Goal: Transaction & Acquisition: Purchase product/service

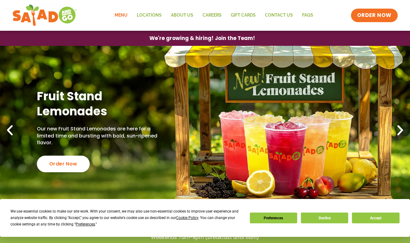
click at [121, 15] on link "Menu" at bounding box center [121, 15] width 22 height 14
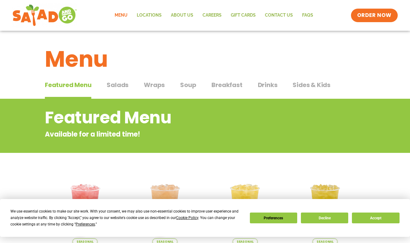
click at [123, 83] on span "Salads" at bounding box center [118, 84] width 22 height 9
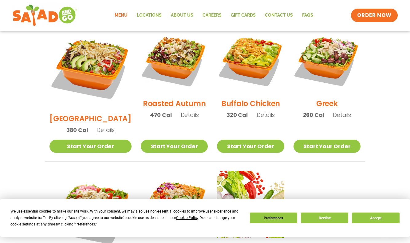
scroll to position [348, 0]
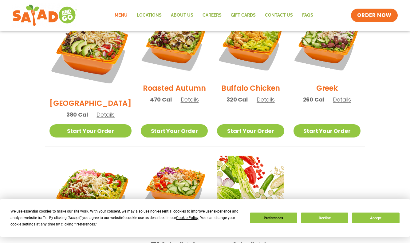
click at [184, 96] on span "Details" at bounding box center [190, 100] width 18 height 8
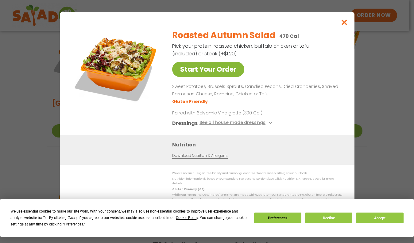
click at [212, 73] on link "Start Your Order" at bounding box center [208, 69] width 72 height 15
click at [285, 93] on p "Sweet Potatoes, Brussels Sprouts, Candied Pecans, Dried Cranberries, Shaved Par…" at bounding box center [256, 90] width 168 height 15
click at [374, 216] on button "Accept" at bounding box center [379, 217] width 47 height 11
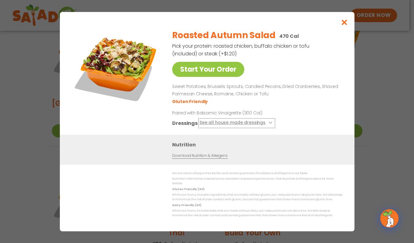
click at [215, 126] on button "See all house made dressings" at bounding box center [236, 123] width 75 height 8
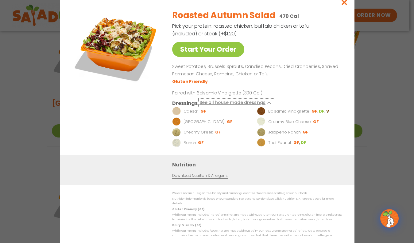
click at [215, 105] on button "See all house made dressings" at bounding box center [236, 103] width 75 height 8
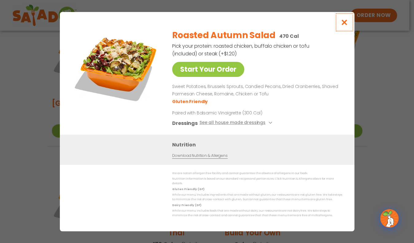
click at [346, 22] on icon "Close modal" at bounding box center [345, 22] width 8 height 6
